Goal: Transaction & Acquisition: Book appointment/travel/reservation

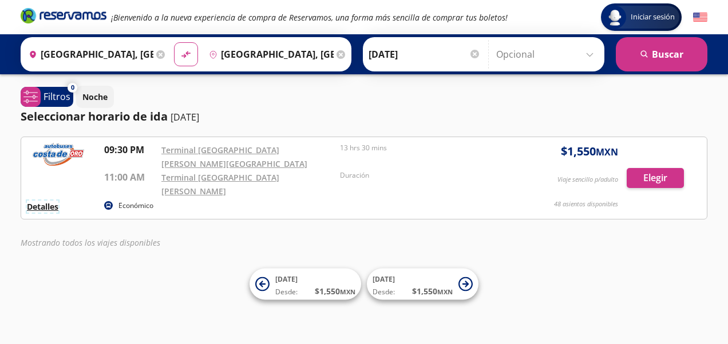
click at [42, 201] on button "Detalles" at bounding box center [42, 207] width 31 height 12
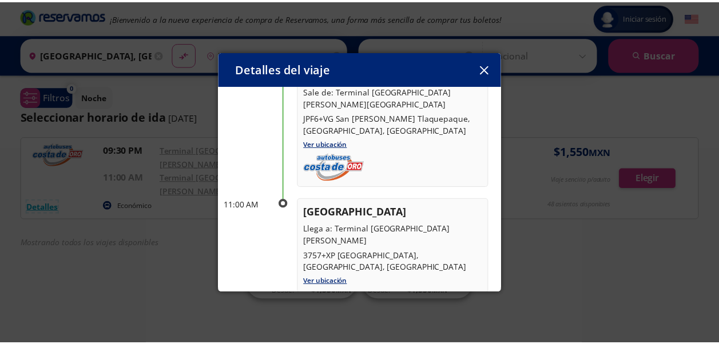
scroll to position [168, 0]
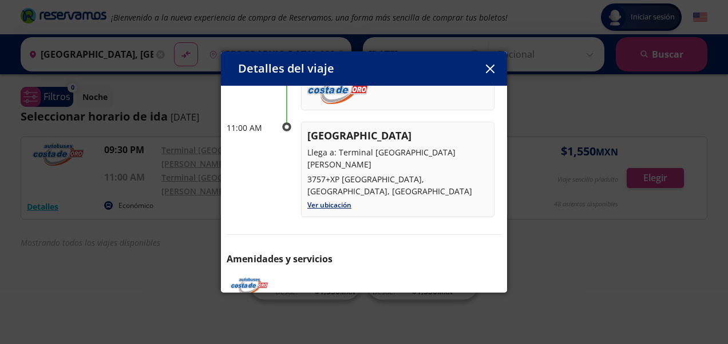
click at [491, 70] on icon "button" at bounding box center [489, 69] width 9 height 9
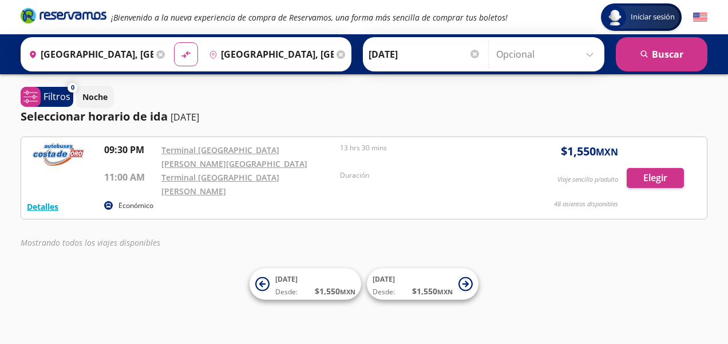
click at [490, 108] on div "Noche" at bounding box center [391, 97] width 631 height 22
click at [634, 168] on button "Elegir" at bounding box center [654, 178] width 57 height 20
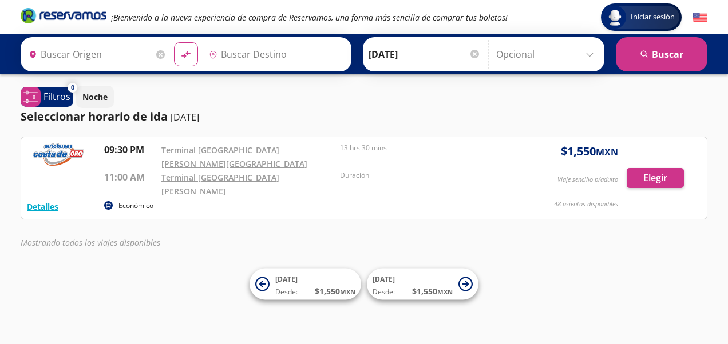
type input "[GEOGRAPHIC_DATA], [GEOGRAPHIC_DATA]"
